Goal: Task Accomplishment & Management: Use online tool/utility

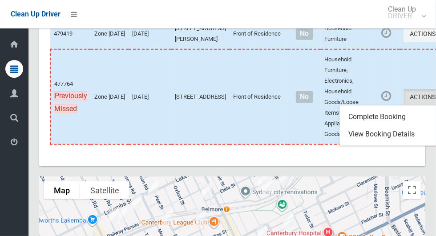
scroll to position [3720, 0]
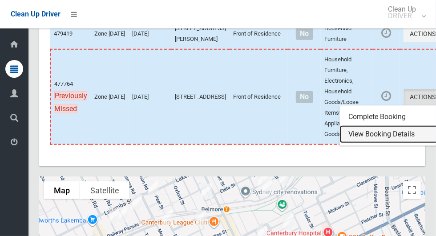
click at [362, 143] on link "View Booking Details" at bounding box center [393, 135] width 106 height 18
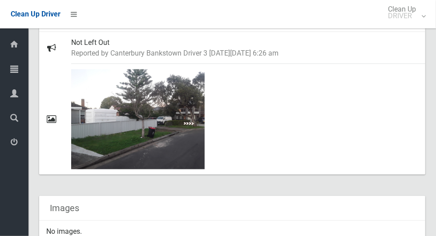
scroll to position [493, 0]
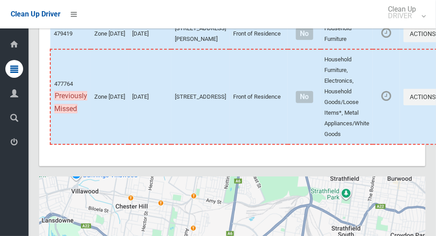
scroll to position [3720, 0]
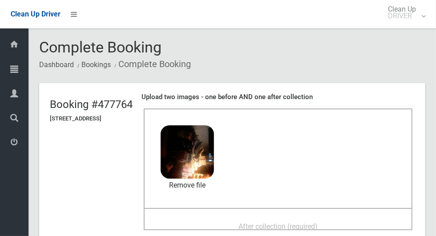
click at [289, 226] on span "After collection (required)" at bounding box center [278, 227] width 79 height 8
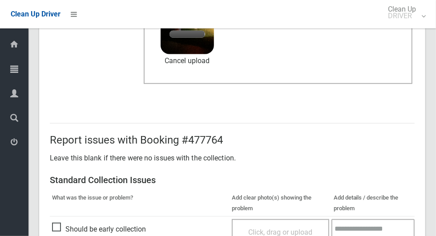
scroll to position [313, 0]
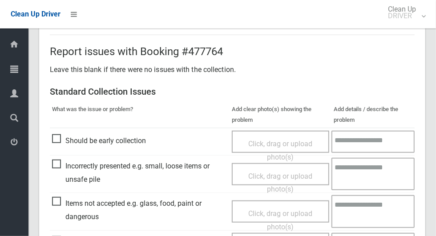
click at [278, 210] on span "Click, drag or upload photo(s)" at bounding box center [280, 221] width 64 height 22
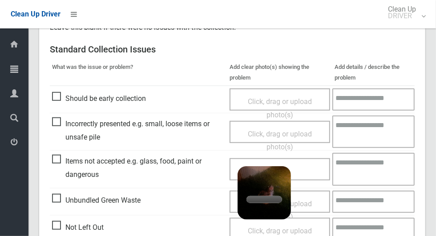
scroll to position [393, 0]
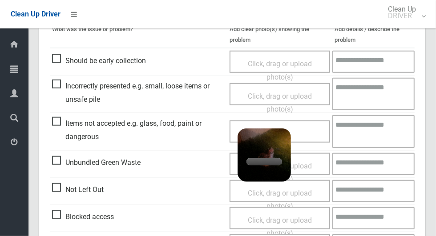
click at [362, 136] on textarea at bounding box center [374, 131] width 82 height 33
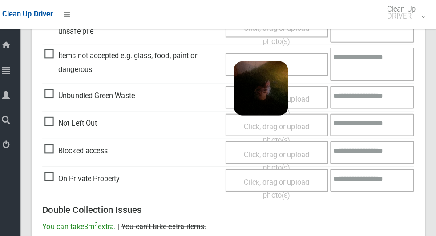
scroll to position [461, 0]
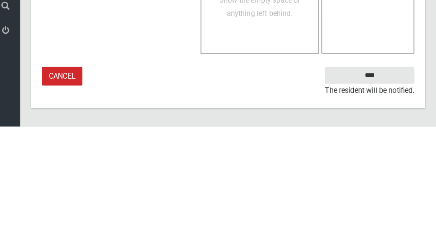
type textarea "********"
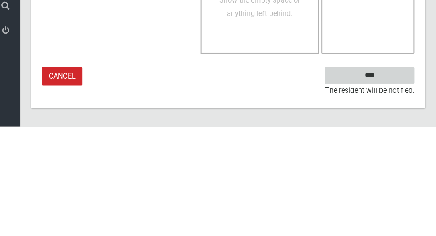
click at [389, 187] on input "****" at bounding box center [371, 186] width 88 height 16
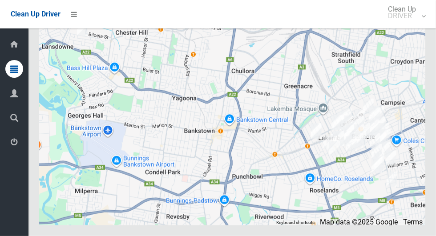
scroll to position [3926, 0]
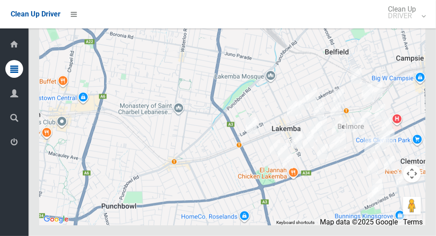
click at [256, 136] on img at bounding box center [251, 125] width 18 height 22
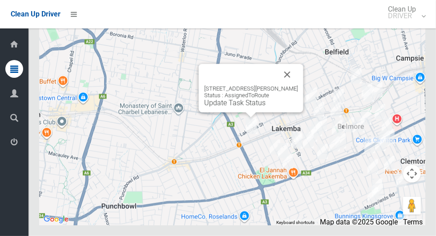
click at [249, 107] on link "Update Task Status" at bounding box center [234, 103] width 61 height 8
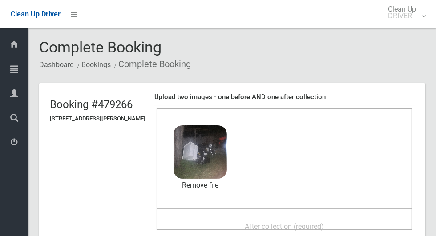
click at [289, 223] on span "After collection (required)" at bounding box center [284, 227] width 79 height 8
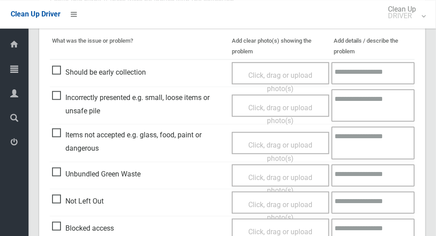
scroll to position [728, 0]
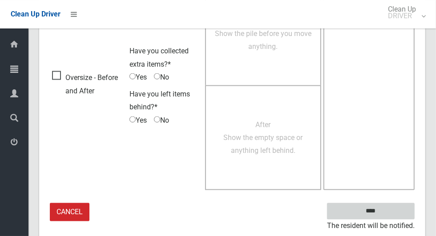
click at [389, 203] on input "****" at bounding box center [371, 211] width 88 height 16
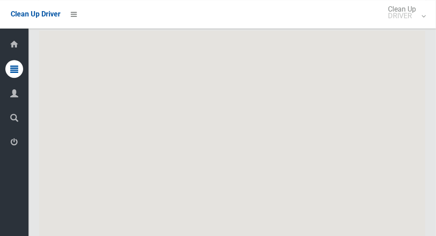
scroll to position [3926, 0]
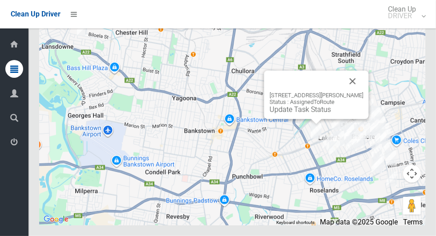
click at [311, 114] on link "Update Task Status" at bounding box center [300, 110] width 61 height 8
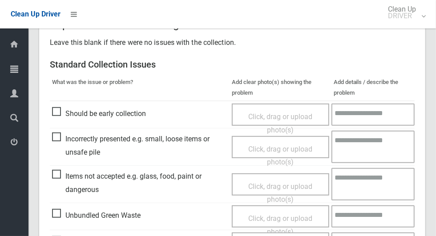
scroll to position [186, 0]
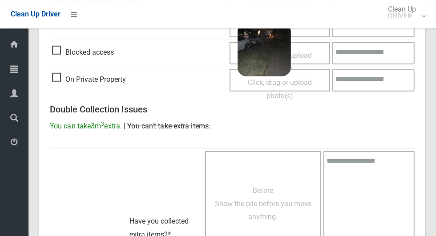
scroll to position [574, 0]
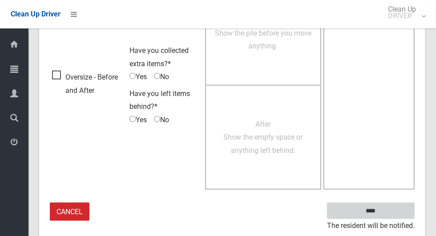
click at [393, 203] on input "****" at bounding box center [371, 211] width 88 height 16
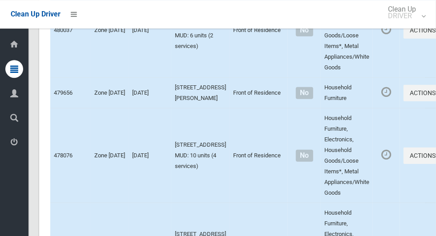
scroll to position [3926, 0]
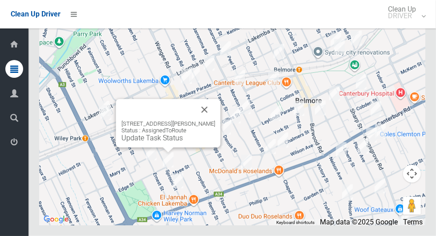
click at [215, 121] on button "Close" at bounding box center [204, 109] width 21 height 21
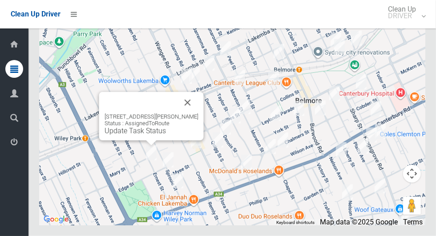
click at [195, 114] on button "Close" at bounding box center [187, 102] width 21 height 21
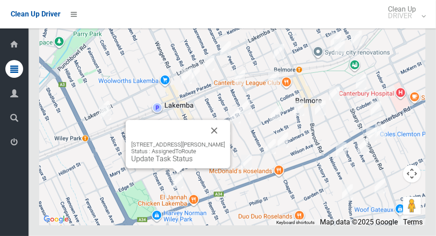
click at [225, 142] on button "Close" at bounding box center [214, 130] width 21 height 21
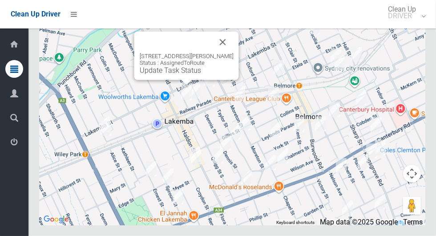
click at [183, 75] on link "Update Task Status" at bounding box center [170, 70] width 61 height 8
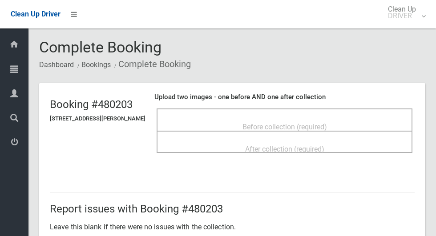
click at [325, 125] on span "Before collection (required)" at bounding box center [285, 127] width 85 height 8
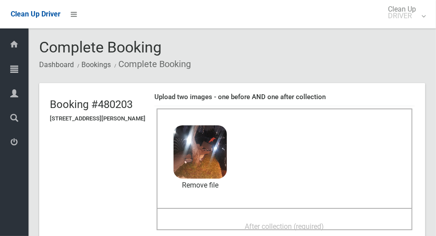
click at [292, 223] on span "After collection (required)" at bounding box center [284, 227] width 79 height 8
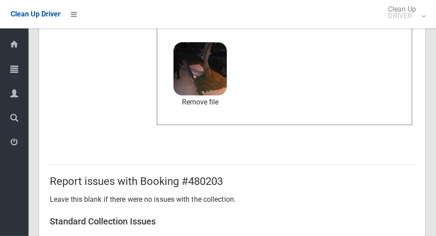
scroll to position [728, 0]
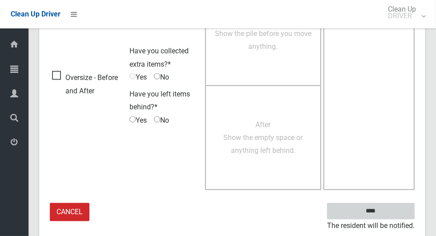
click at [404, 212] on input "****" at bounding box center [371, 211] width 88 height 16
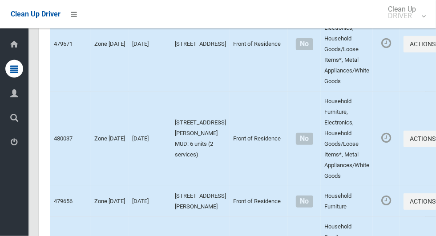
scroll to position [3926, 0]
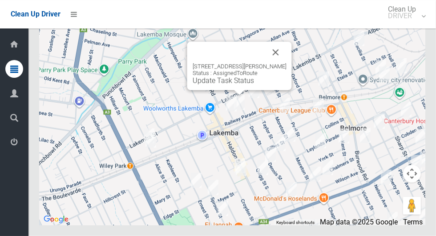
click at [236, 85] on link "Update Task Status" at bounding box center [223, 81] width 61 height 8
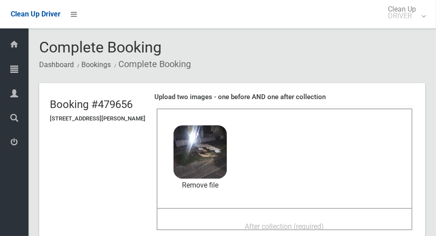
click at [314, 226] on span "After collection (required)" at bounding box center [284, 227] width 79 height 8
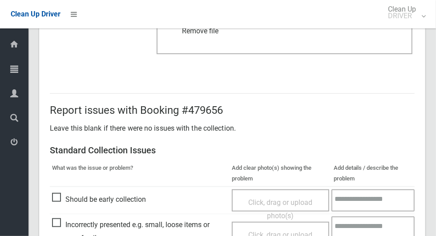
scroll to position [728, 0]
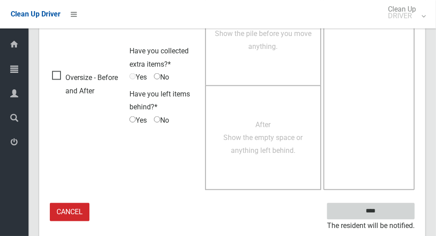
click at [392, 207] on input "****" at bounding box center [371, 211] width 88 height 16
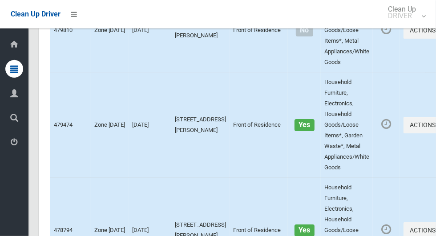
scroll to position [3926, 0]
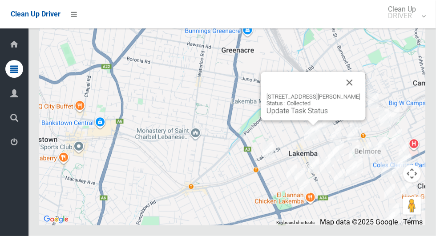
click at [356, 94] on button "Close" at bounding box center [349, 82] width 21 height 21
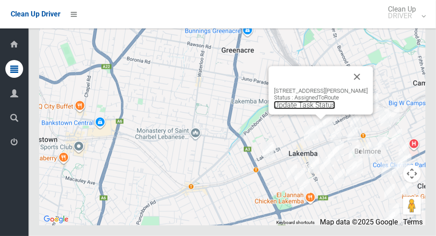
click at [316, 110] on link "Update Task Status" at bounding box center [304, 105] width 61 height 8
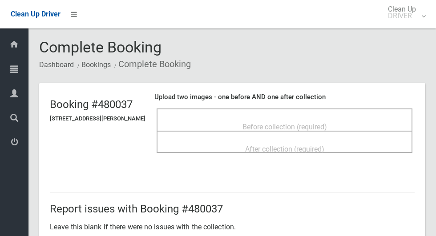
click at [317, 123] on span "Before collection (required)" at bounding box center [285, 127] width 85 height 8
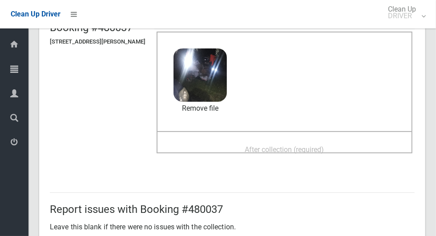
scroll to position [81, 0]
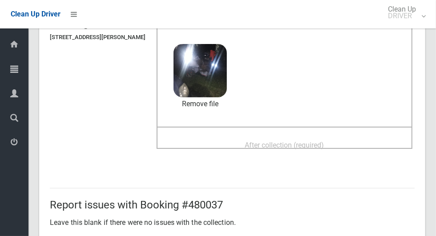
click at [311, 142] on span "After collection (required)" at bounding box center [284, 145] width 79 height 8
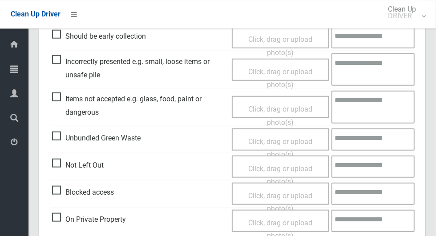
scroll to position [460, 0]
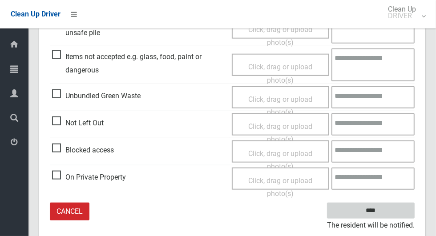
click at [391, 204] on input "****" at bounding box center [371, 211] width 88 height 16
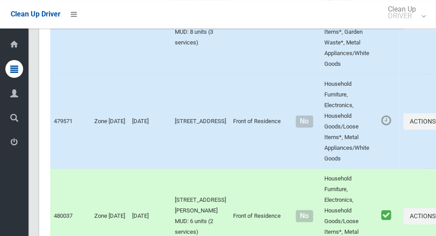
scroll to position [3926, 0]
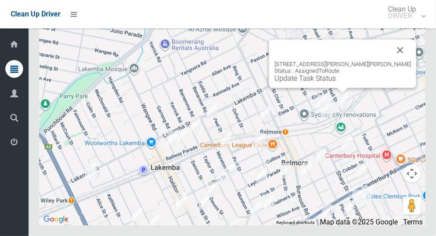
click at [390, 61] on button "Close" at bounding box center [400, 50] width 21 height 21
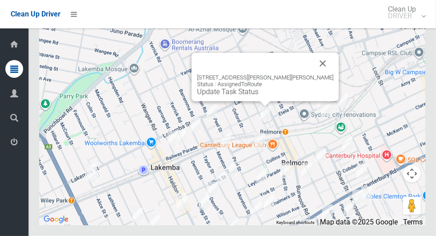
click at [313, 74] on button "Close" at bounding box center [323, 63] width 21 height 21
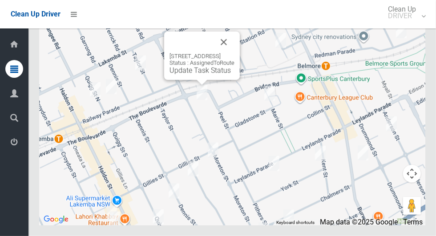
click at [235, 53] on button "Close" at bounding box center [223, 42] width 21 height 21
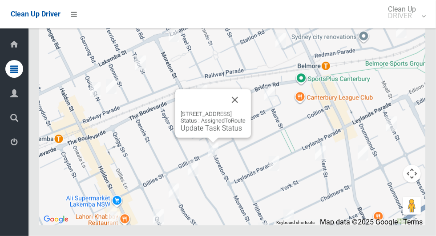
click at [246, 111] on button "Close" at bounding box center [234, 99] width 21 height 21
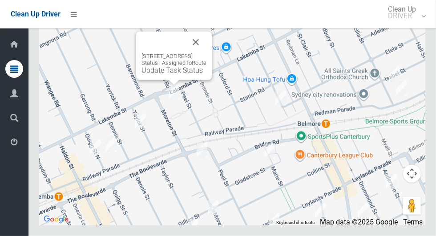
click at [174, 75] on link "Update Task Status" at bounding box center [172, 70] width 61 height 8
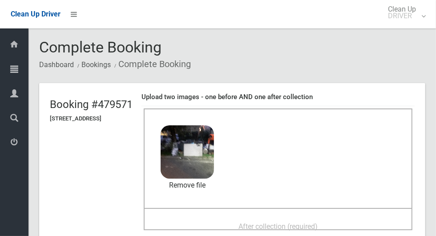
click at [303, 227] on span "After collection (required)" at bounding box center [278, 227] width 79 height 8
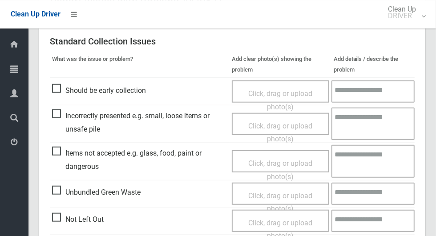
scroll to position [364, 0]
click at [277, 160] on span "Click, drag or upload photo(s)" at bounding box center [280, 170] width 64 height 22
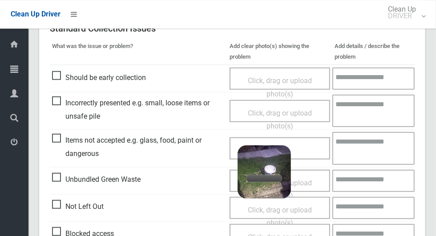
scroll to position [376, 0]
click at [363, 146] on textarea at bounding box center [374, 148] width 82 height 33
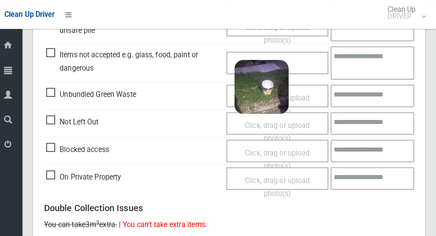
scroll to position [461, 0]
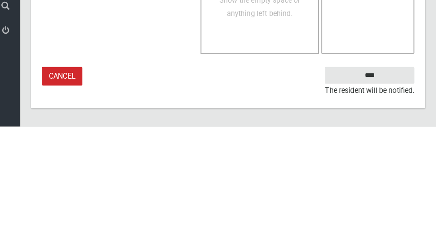
type textarea "*****"
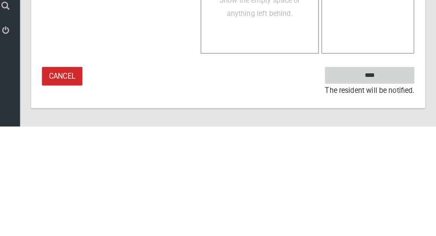
click at [398, 183] on input "****" at bounding box center [371, 186] width 88 height 16
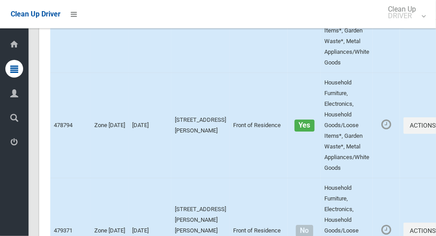
scroll to position [3926, 0]
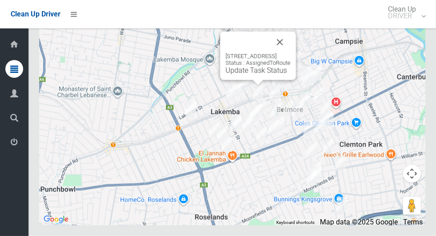
click at [256, 75] on link "Update Task Status" at bounding box center [256, 70] width 61 height 8
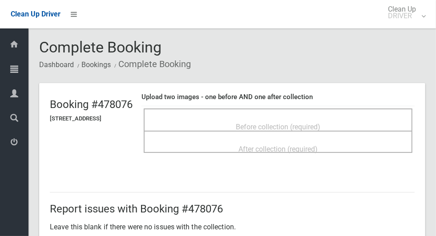
click at [321, 123] on span "Before collection (required)" at bounding box center [278, 127] width 85 height 8
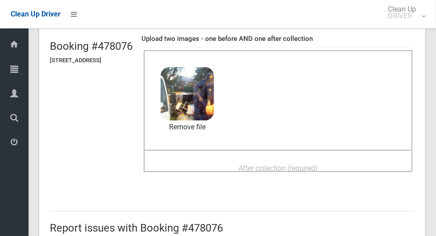
scroll to position [81, 0]
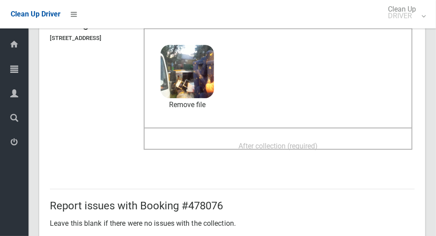
click at [306, 148] on span "After collection (required)" at bounding box center [278, 146] width 79 height 8
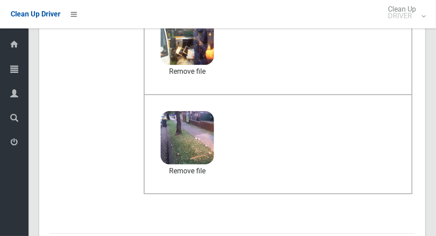
scroll to position [460, 0]
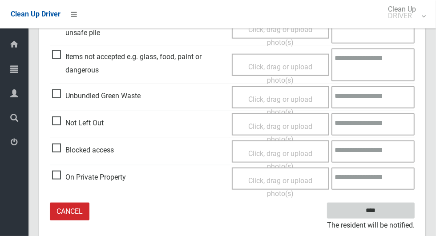
click at [392, 212] on input "****" at bounding box center [371, 211] width 88 height 16
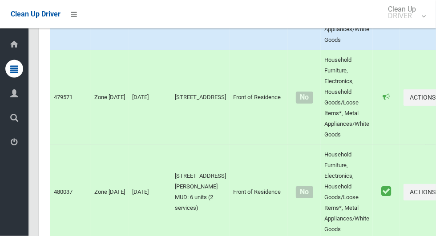
scroll to position [3926, 0]
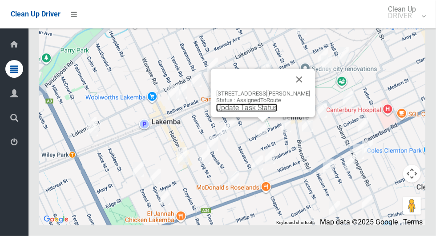
click at [263, 112] on link "Update Task Status" at bounding box center [246, 108] width 61 height 8
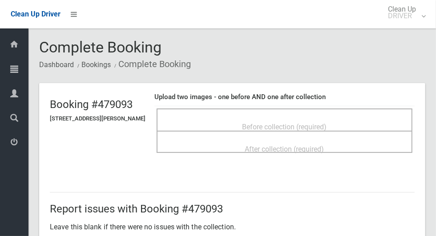
click at [312, 123] on span "Before collection (required)" at bounding box center [285, 127] width 85 height 8
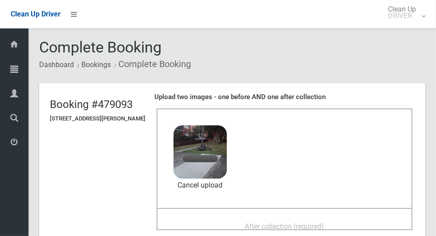
scroll to position [64, 0]
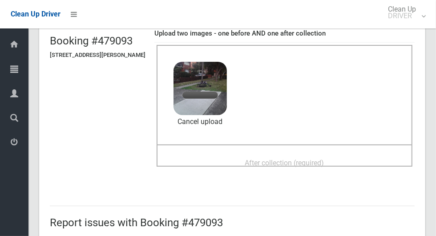
click at [306, 163] on span "After collection (required)" at bounding box center [284, 163] width 79 height 8
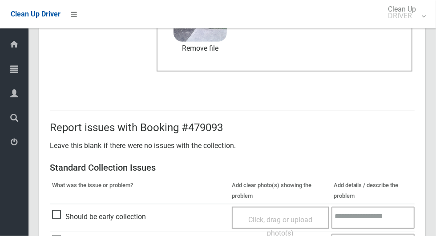
scroll to position [460, 0]
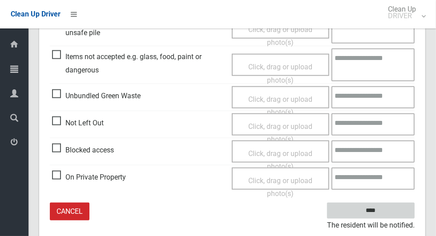
click at [395, 203] on input "****" at bounding box center [371, 211] width 88 height 16
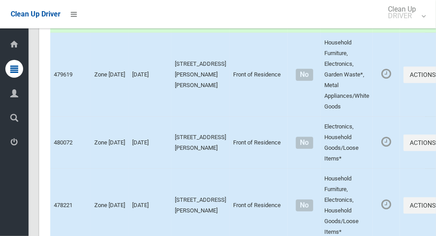
scroll to position [2193, 0]
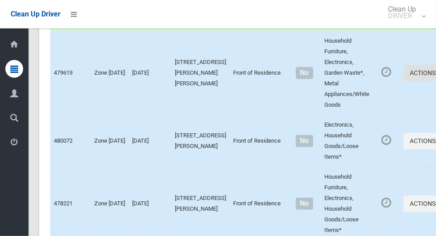
click at [404, 81] on button "Actions" at bounding box center [425, 73] width 43 height 16
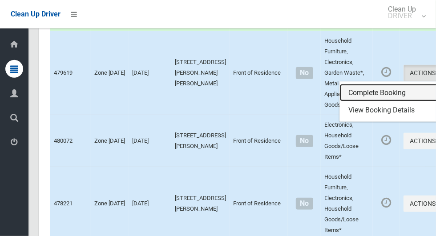
click at [369, 102] on link "Complete Booking" at bounding box center [393, 93] width 106 height 18
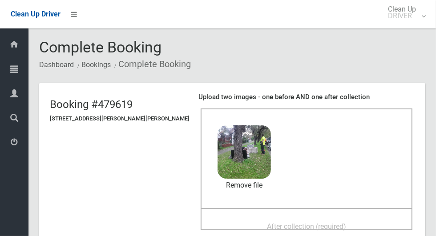
click at [328, 223] on span "After collection (required)" at bounding box center [306, 227] width 79 height 8
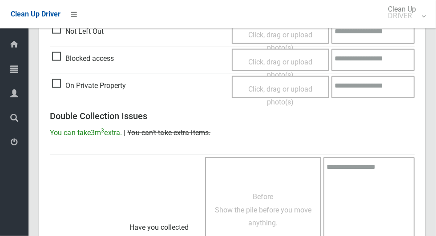
scroll to position [728, 0]
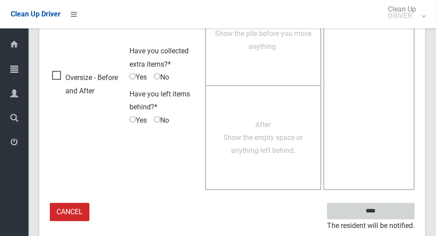
click at [401, 208] on input "****" at bounding box center [371, 211] width 88 height 16
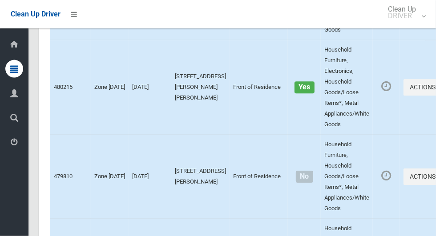
scroll to position [3926, 0]
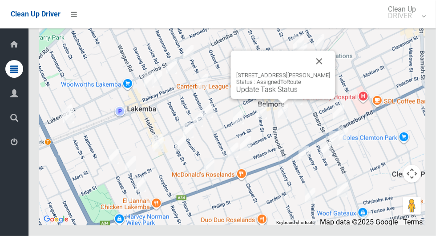
click at [330, 72] on button "Close" at bounding box center [319, 61] width 21 height 21
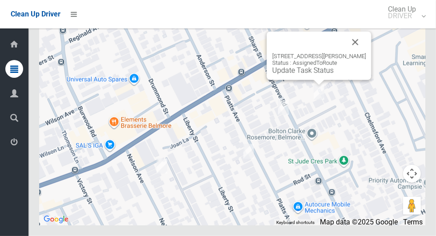
click at [365, 53] on button "Close" at bounding box center [355, 42] width 21 height 21
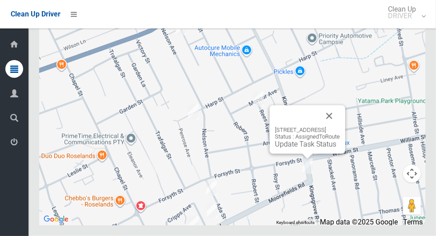
click at [340, 127] on button "Close" at bounding box center [329, 116] width 21 height 21
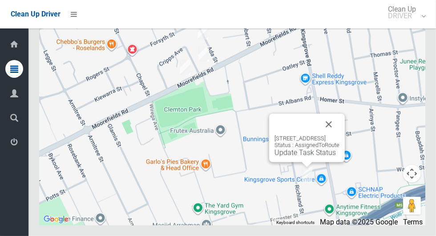
click at [340, 135] on button "Close" at bounding box center [328, 124] width 21 height 21
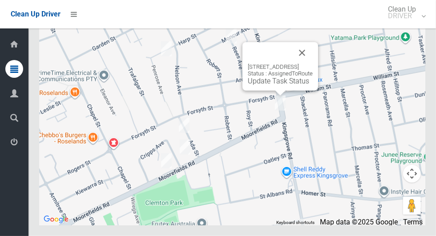
click at [313, 64] on button "Close" at bounding box center [302, 52] width 21 height 21
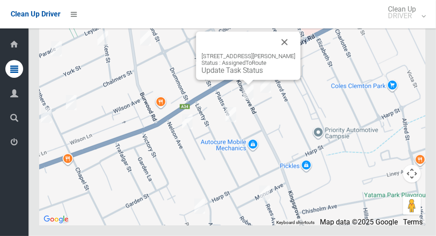
click at [296, 53] on button "Close" at bounding box center [284, 42] width 21 height 21
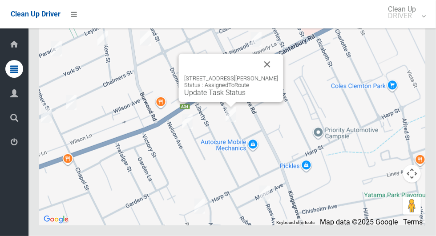
click at [260, 75] on button "Close" at bounding box center [267, 64] width 21 height 21
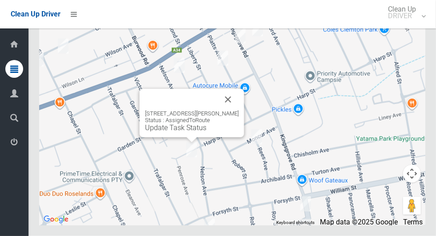
click at [229, 110] on button "Close" at bounding box center [228, 99] width 21 height 21
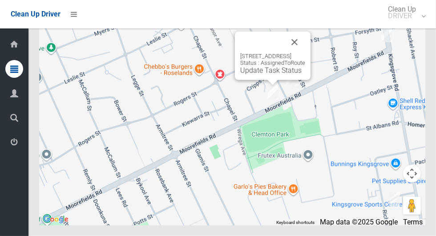
click at [305, 53] on button "Close" at bounding box center [294, 42] width 21 height 21
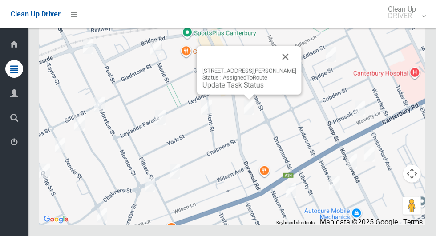
click at [247, 89] on link "Update Task Status" at bounding box center [233, 85] width 61 height 8
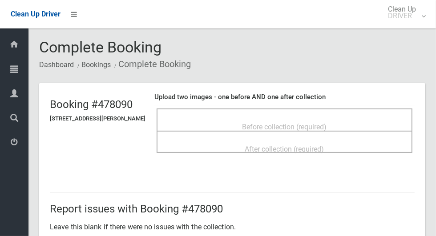
click at [311, 126] on span "Before collection (required)" at bounding box center [285, 127] width 85 height 8
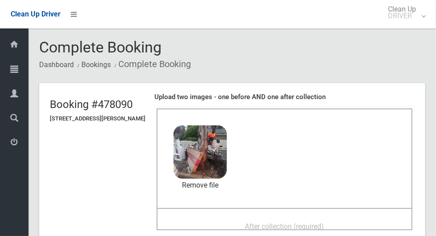
click at [293, 228] on span "After collection (required)" at bounding box center [284, 227] width 79 height 8
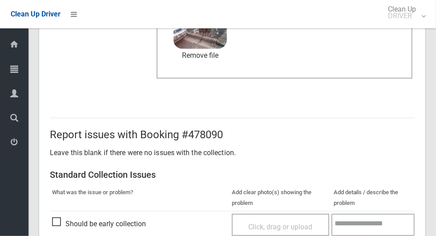
scroll to position [460, 0]
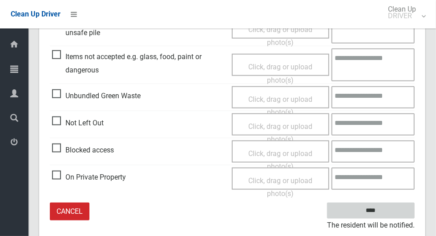
click at [392, 210] on input "****" at bounding box center [371, 211] width 88 height 16
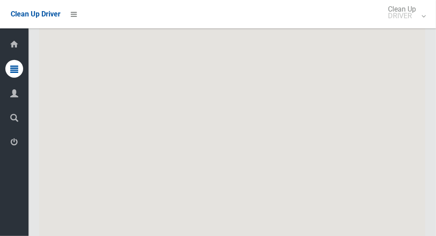
scroll to position [3926, 0]
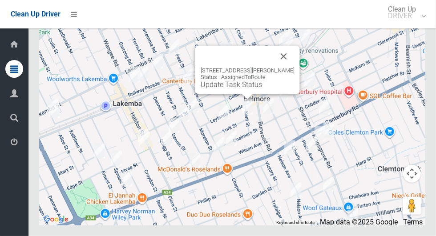
click at [280, 67] on button "Close" at bounding box center [283, 56] width 21 height 21
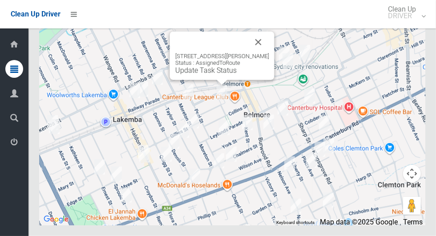
click at [263, 53] on button "Close" at bounding box center [258, 42] width 21 height 21
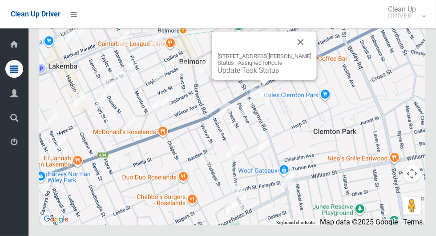
click at [267, 75] on link "Update Task Status" at bounding box center [248, 70] width 61 height 8
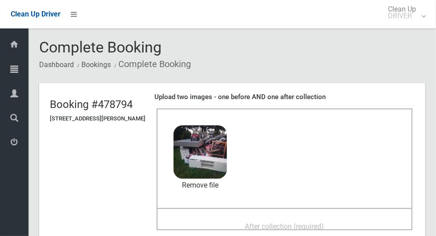
click at [295, 225] on span "After collection (required)" at bounding box center [284, 227] width 79 height 8
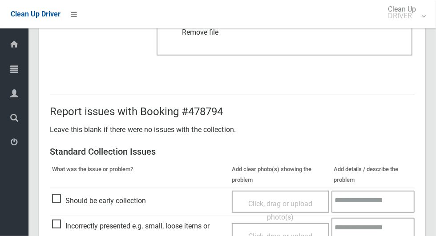
scroll to position [728, 0]
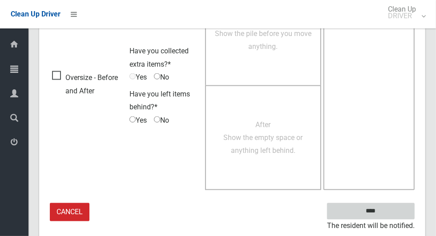
click at [399, 207] on input "****" at bounding box center [371, 211] width 88 height 16
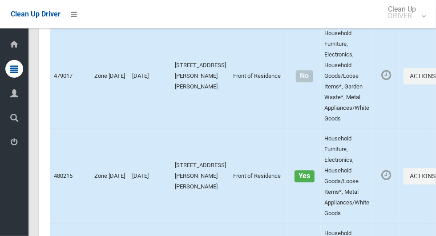
scroll to position [3926, 0]
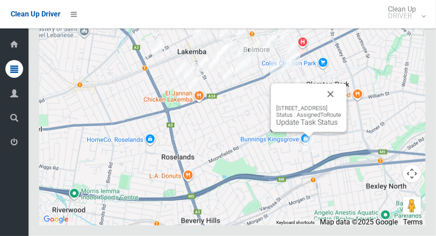
click at [304, 127] on link "Update Task Status" at bounding box center [307, 122] width 61 height 8
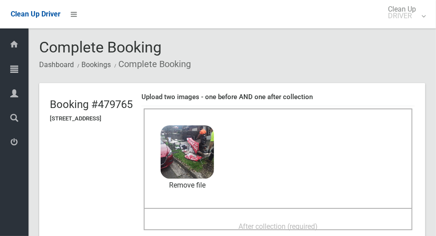
click at [311, 218] on div "After collection (required)" at bounding box center [278, 226] width 249 height 16
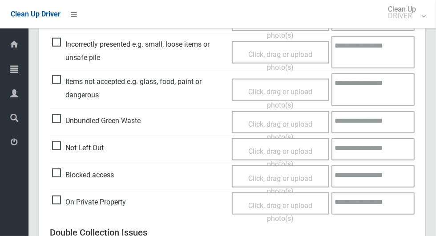
scroll to position [728, 0]
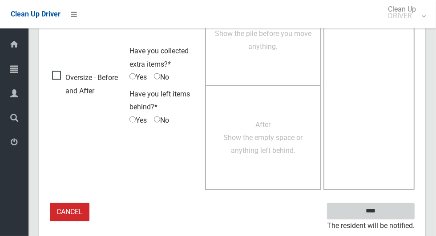
click at [398, 206] on input "****" at bounding box center [371, 211] width 88 height 16
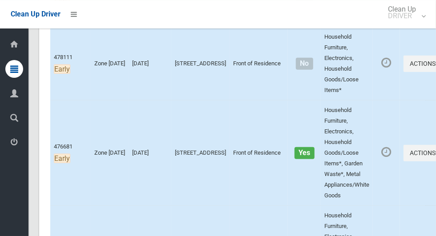
scroll to position [227, 0]
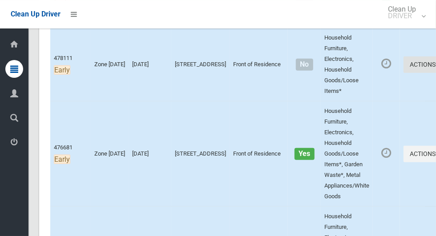
click at [404, 65] on button "Actions" at bounding box center [425, 65] width 43 height 16
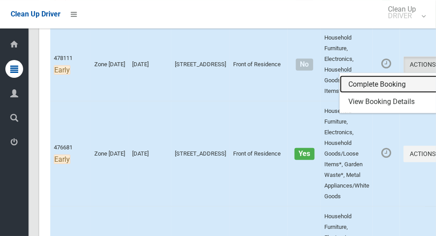
click at [367, 85] on link "Complete Booking" at bounding box center [393, 85] width 106 height 18
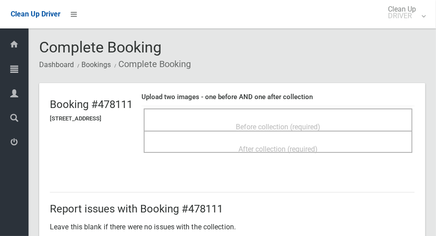
click at [321, 124] on span "Before collection (required)" at bounding box center [278, 127] width 85 height 8
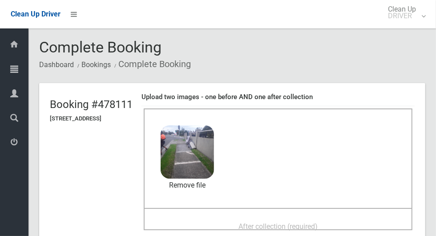
click at [311, 223] on span "After collection (required)" at bounding box center [278, 227] width 79 height 8
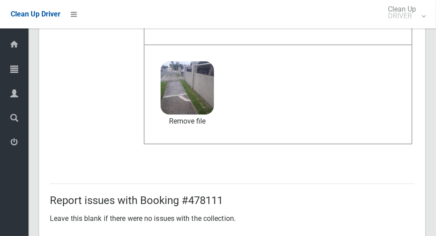
scroll to position [728, 0]
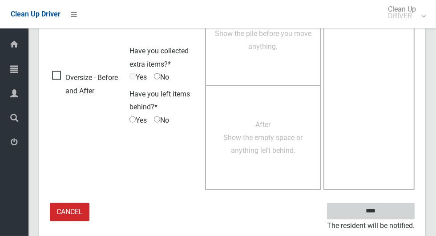
click at [391, 203] on input "****" at bounding box center [371, 211] width 88 height 16
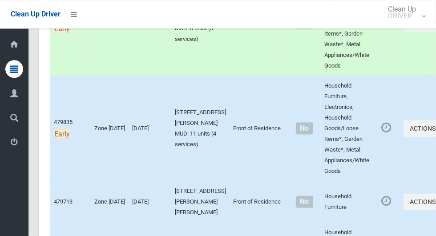
scroll to position [561, 0]
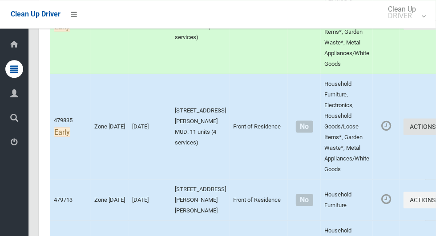
click at [404, 127] on button "Actions" at bounding box center [425, 126] width 43 height 16
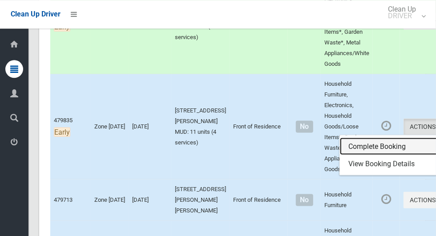
click at [366, 148] on link "Complete Booking" at bounding box center [393, 147] width 106 height 18
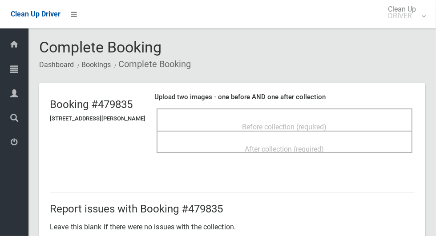
click at [312, 126] on span "Before collection (required)" at bounding box center [285, 127] width 85 height 8
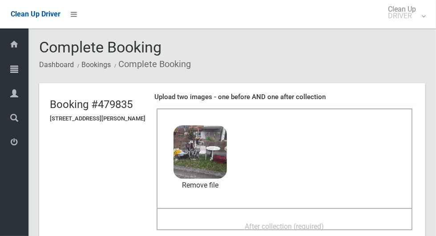
click at [298, 226] on span "After collection (required)" at bounding box center [284, 227] width 79 height 8
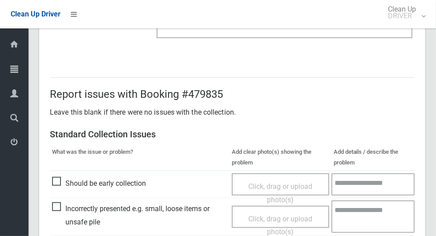
scroll to position [460, 0]
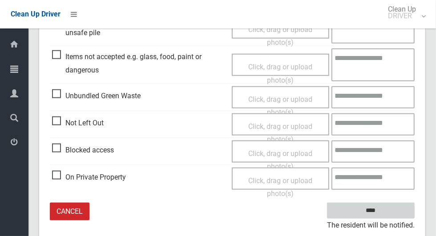
click at [398, 215] on input "****" at bounding box center [371, 211] width 88 height 16
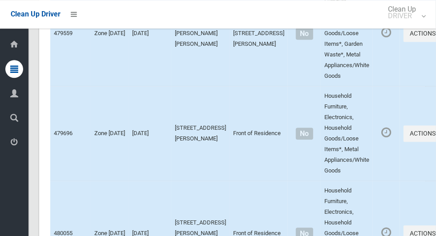
scroll to position [958, 0]
click at [404, 141] on button "Actions" at bounding box center [425, 134] width 43 height 16
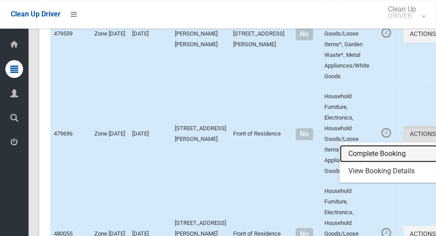
click at [370, 163] on link "Complete Booking" at bounding box center [393, 154] width 106 height 18
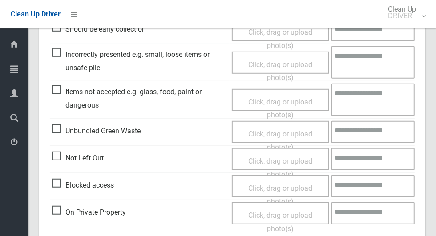
scroll to position [275, 0]
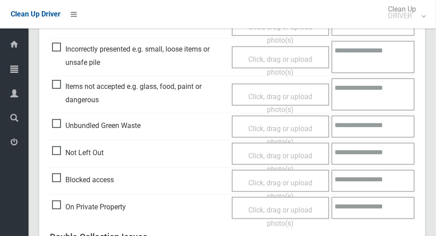
click at [284, 155] on span "Click, drag or upload photo(s)" at bounding box center [280, 163] width 64 height 22
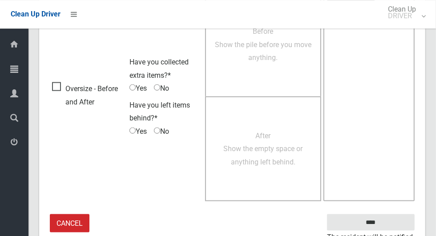
scroll to position [574, 0]
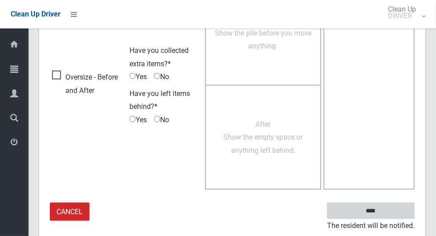
click at [398, 203] on input "****" at bounding box center [371, 211] width 88 height 16
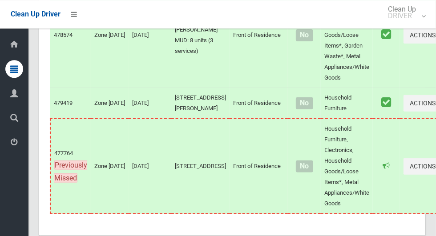
scroll to position [3926, 0]
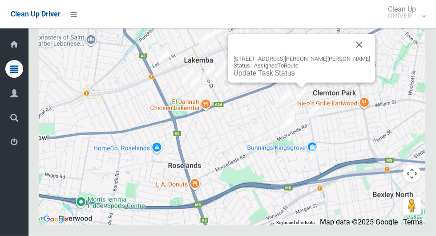
click at [295, 77] on link "Update Task Status" at bounding box center [264, 73] width 61 height 8
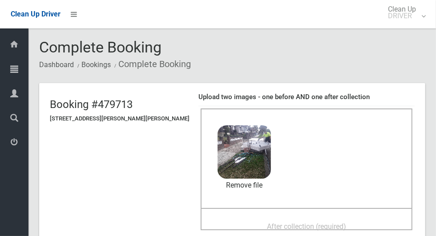
click at [298, 223] on span "After collection (required)" at bounding box center [306, 227] width 79 height 8
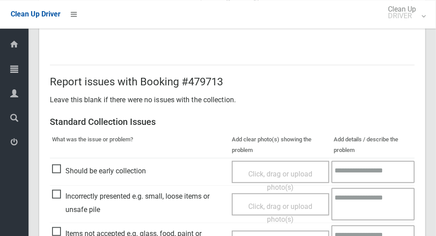
scroll to position [728, 0]
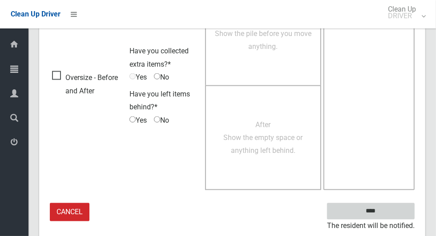
click at [392, 212] on input "****" at bounding box center [371, 211] width 88 height 16
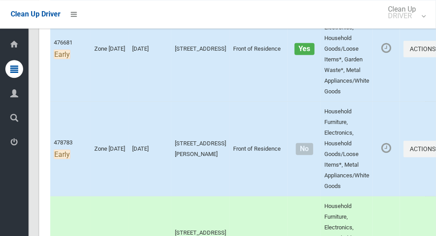
scroll to position [334, 0]
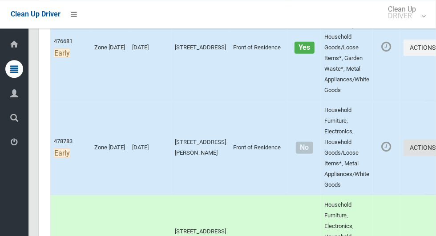
click at [404, 153] on button "Actions" at bounding box center [425, 148] width 43 height 16
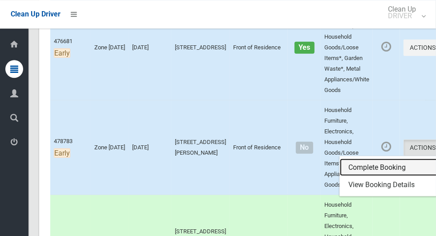
click at [370, 164] on link "Complete Booking" at bounding box center [393, 168] width 106 height 18
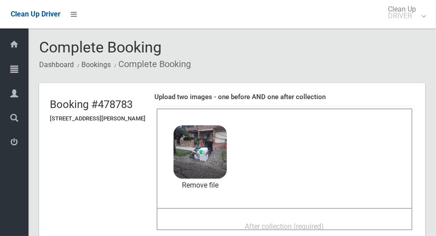
click at [288, 225] on span "After collection (required)" at bounding box center [284, 227] width 79 height 8
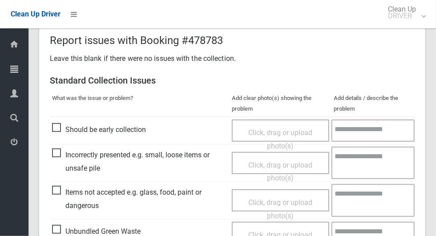
scroll to position [728, 0]
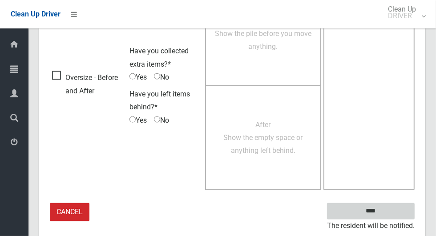
click at [386, 209] on input "****" at bounding box center [371, 211] width 88 height 16
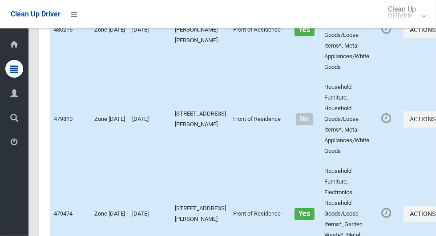
scroll to position [3926, 0]
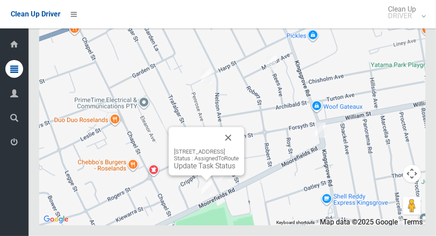
click at [239, 149] on button "Close" at bounding box center [228, 137] width 21 height 21
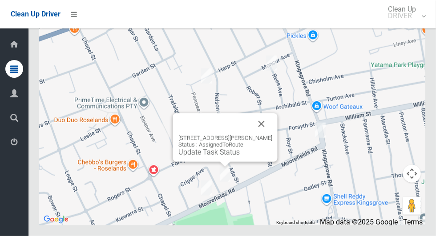
click at [270, 135] on button "Close" at bounding box center [261, 124] width 21 height 21
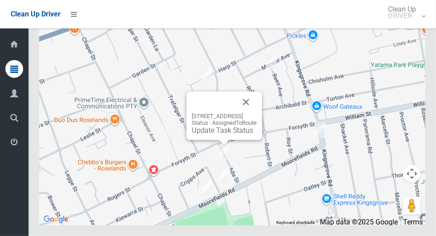
click at [257, 113] on button "Close" at bounding box center [246, 102] width 21 height 21
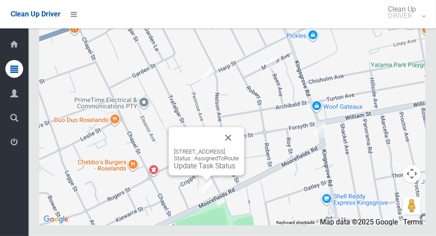
click at [204, 171] on link "Update Task Status" at bounding box center [204, 166] width 61 height 8
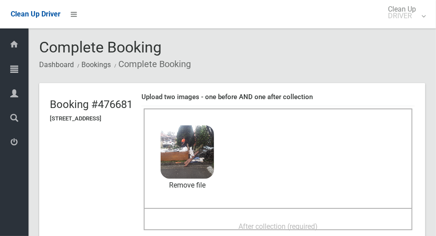
click at [292, 229] on span "After collection (required)" at bounding box center [278, 227] width 79 height 8
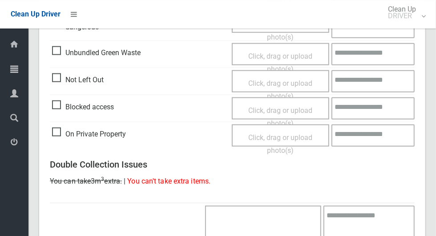
scroll to position [728, 0]
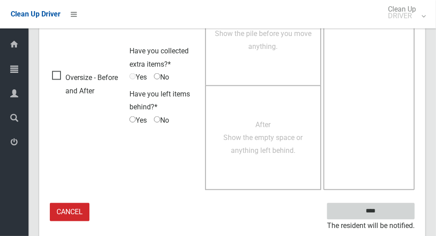
click at [388, 215] on input "****" at bounding box center [371, 211] width 88 height 16
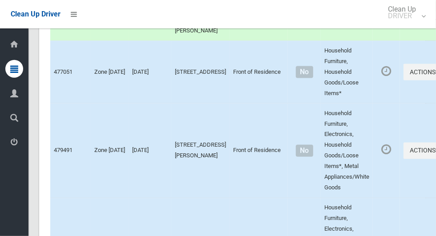
scroll to position [743, 0]
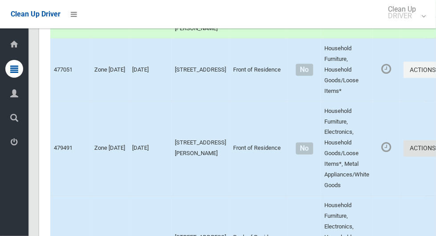
click at [404, 157] on button "Actions" at bounding box center [425, 149] width 43 height 16
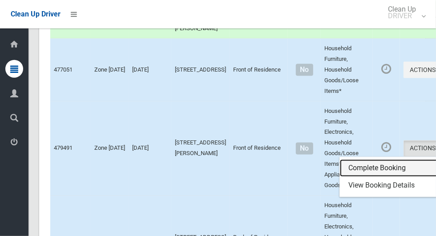
click at [370, 178] on link "Complete Booking" at bounding box center [393, 169] width 106 height 18
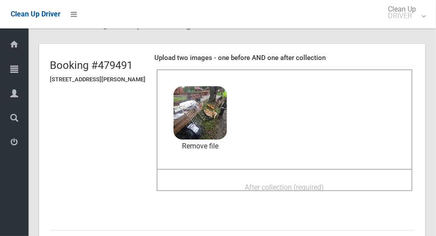
scroll to position [40, 0]
click at [321, 186] on span "After collection (required)" at bounding box center [284, 187] width 79 height 8
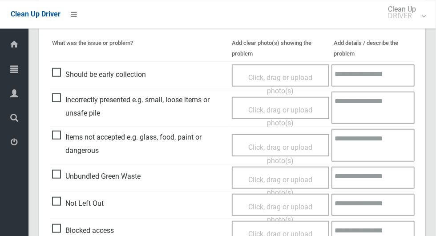
scroll to position [728, 0]
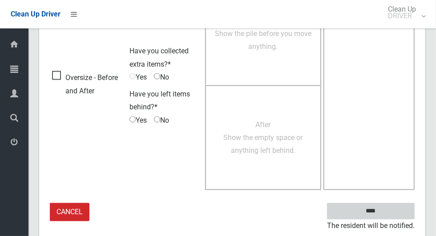
click at [386, 217] on input "****" at bounding box center [371, 211] width 88 height 16
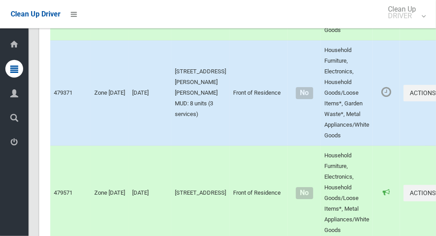
scroll to position [3926, 0]
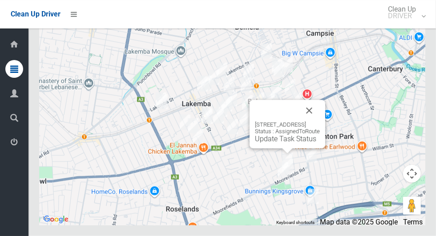
click at [286, 143] on link "Update Task Status" at bounding box center [285, 139] width 61 height 8
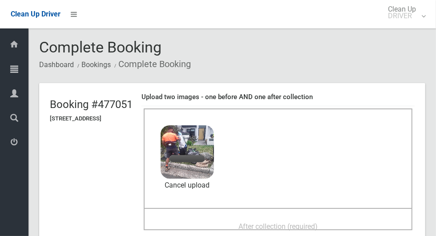
click at [275, 223] on span "After collection (required)" at bounding box center [278, 227] width 79 height 8
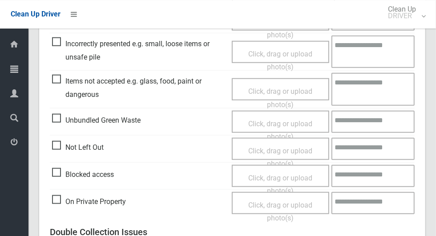
scroll to position [728, 0]
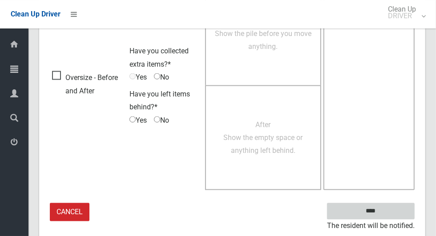
click at [392, 208] on input "****" at bounding box center [371, 211] width 88 height 16
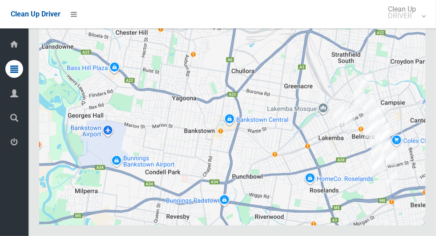
scroll to position [3926, 0]
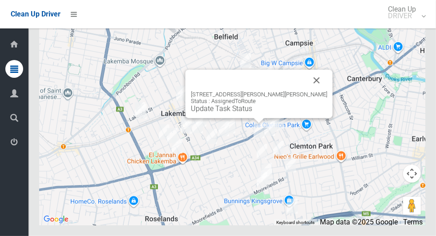
click at [252, 113] on link "Update Task Status" at bounding box center [221, 109] width 61 height 8
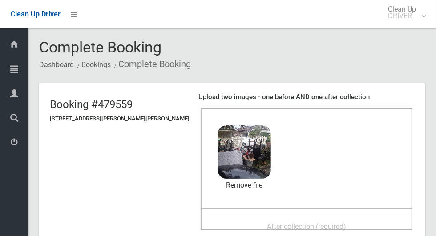
click at [297, 223] on span "After collection (required)" at bounding box center [306, 227] width 79 height 8
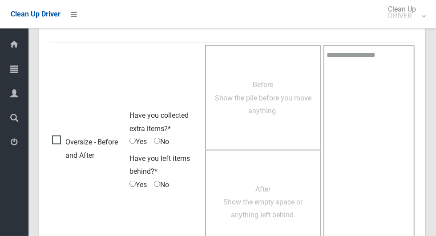
scroll to position [728, 0]
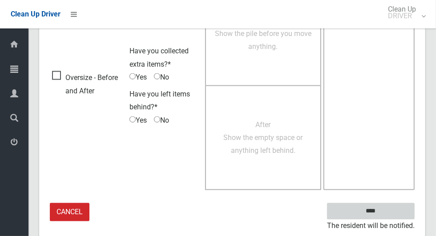
click at [399, 207] on input "****" at bounding box center [371, 211] width 88 height 16
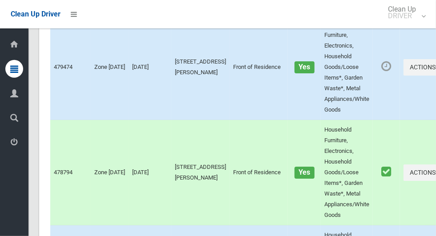
scroll to position [3926, 0]
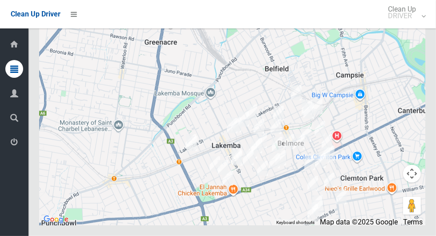
click at [11, 142] on icon at bounding box center [14, 143] width 8 height 18
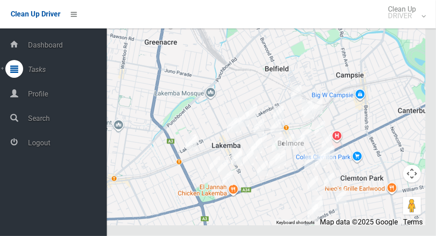
click at [32, 147] on span "Logout" at bounding box center [65, 143] width 81 height 8
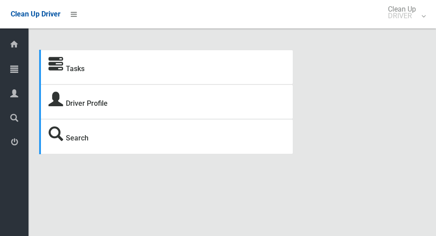
click at [11, 73] on icon at bounding box center [14, 69] width 8 height 18
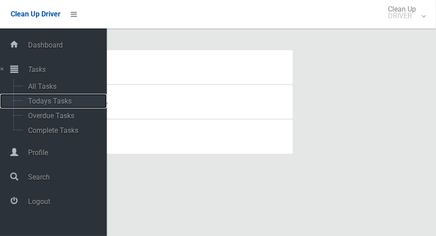
click at [39, 106] on span "Todays Tasks" at bounding box center [62, 101] width 74 height 8
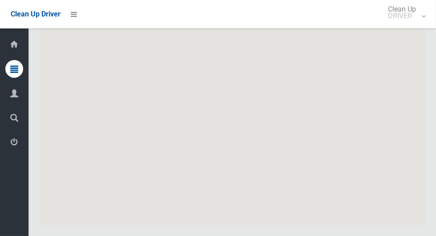
scroll to position [3895, 0]
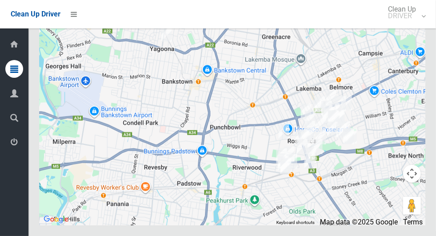
click at [11, 146] on icon at bounding box center [14, 143] width 8 height 18
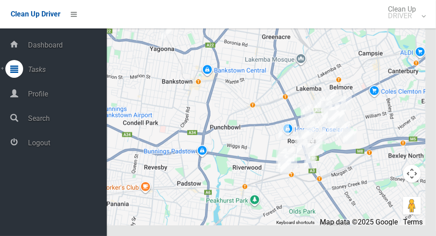
click at [30, 147] on span "Logout" at bounding box center [65, 143] width 81 height 8
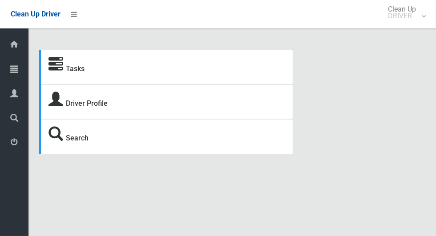
click at [11, 72] on icon at bounding box center [14, 69] width 8 height 18
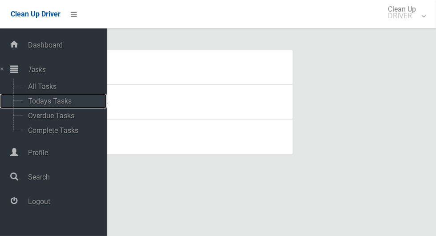
click at [36, 106] on span "Todays Tasks" at bounding box center [62, 101] width 74 height 8
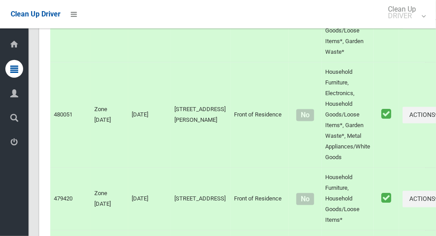
scroll to position [4620, 0]
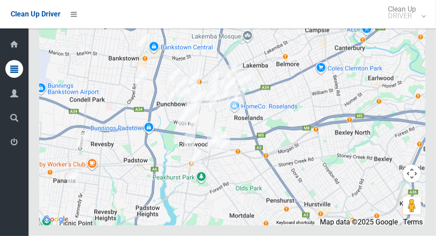
click at [11, 148] on icon at bounding box center [14, 143] width 8 height 18
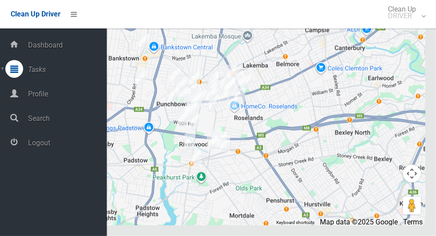
click at [18, 151] on icon at bounding box center [14, 143] width 8 height 18
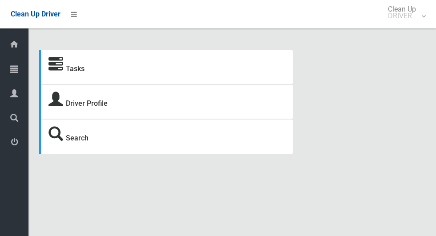
click at [11, 73] on icon at bounding box center [14, 69] width 8 height 18
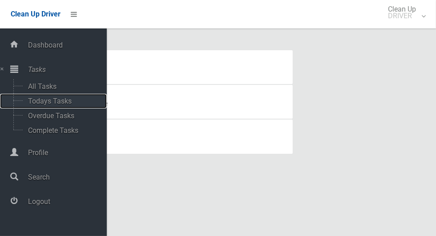
click at [41, 105] on span "Todays Tasks" at bounding box center [62, 101] width 74 height 8
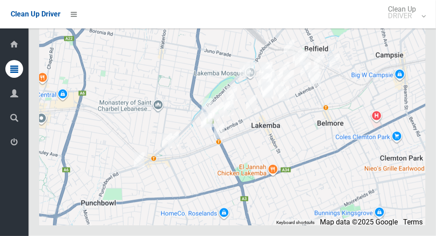
scroll to position [4121, 0]
click at [11, 146] on icon at bounding box center [14, 143] width 8 height 18
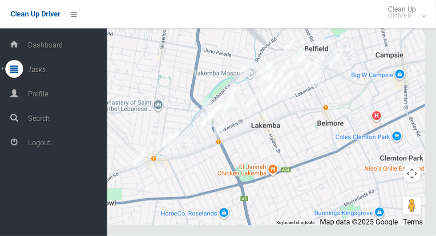
click at [28, 147] on span "Logout" at bounding box center [65, 143] width 81 height 8
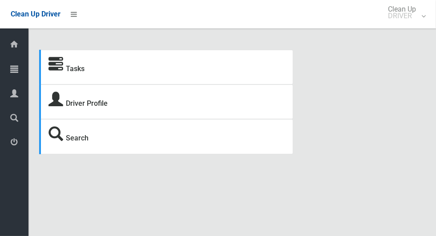
click at [11, 70] on icon at bounding box center [14, 69] width 8 height 18
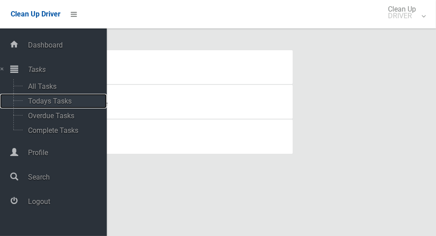
click at [35, 103] on span "Todays Tasks" at bounding box center [62, 101] width 74 height 8
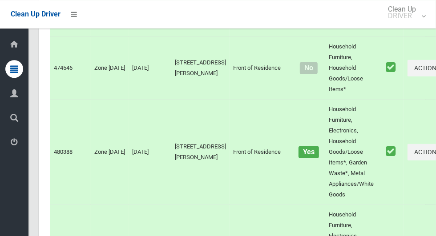
scroll to position [3895, 0]
